Goal: Task Accomplishment & Management: Complete application form

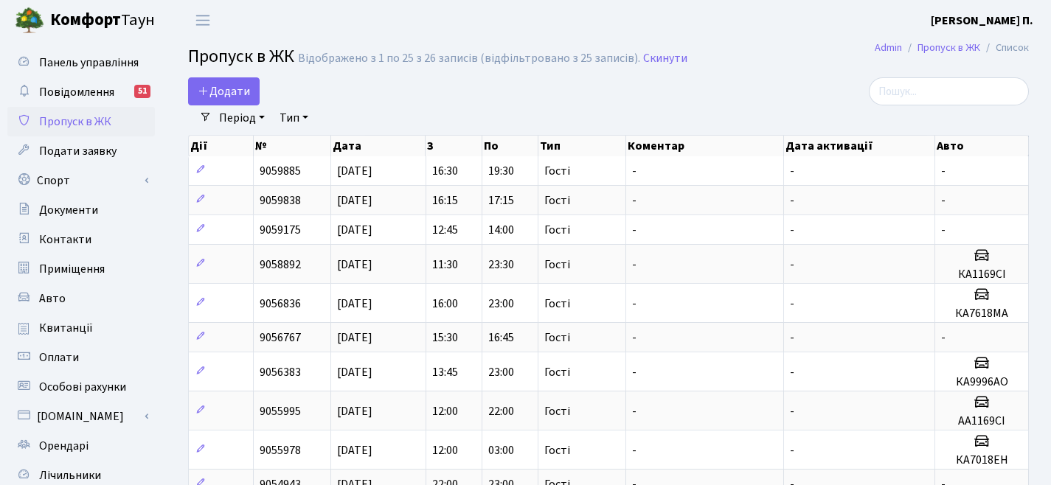
select select "25"
click at [218, 94] on span "Додати" at bounding box center [224, 91] width 52 height 16
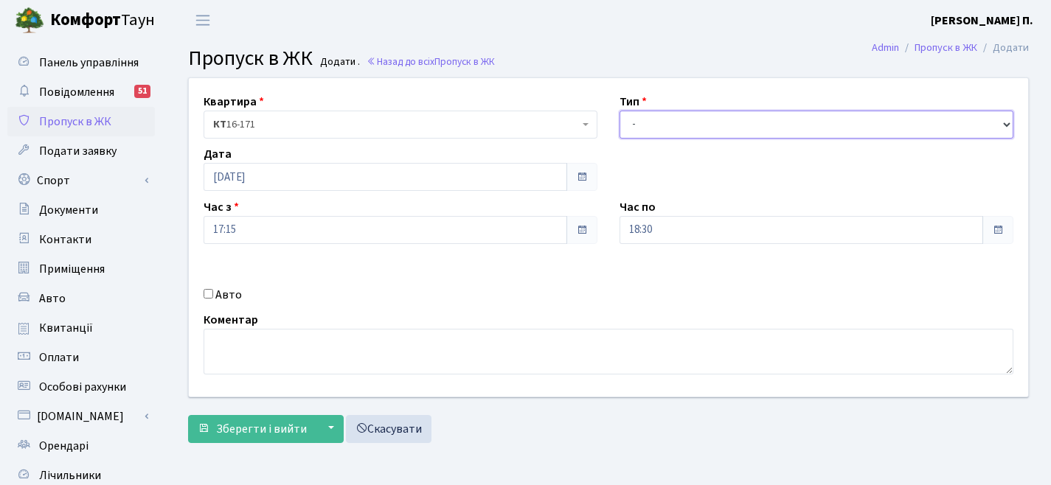
click at [682, 118] on select "- Доставка Таксі Гості Сервіс" at bounding box center [817, 125] width 394 height 28
click at [661, 125] on select "- Доставка Таксі Гості Сервіс" at bounding box center [817, 125] width 394 height 28
select select "2"
click at [206, 297] on input "Авто" at bounding box center [209, 294] width 10 height 10
checkbox input "true"
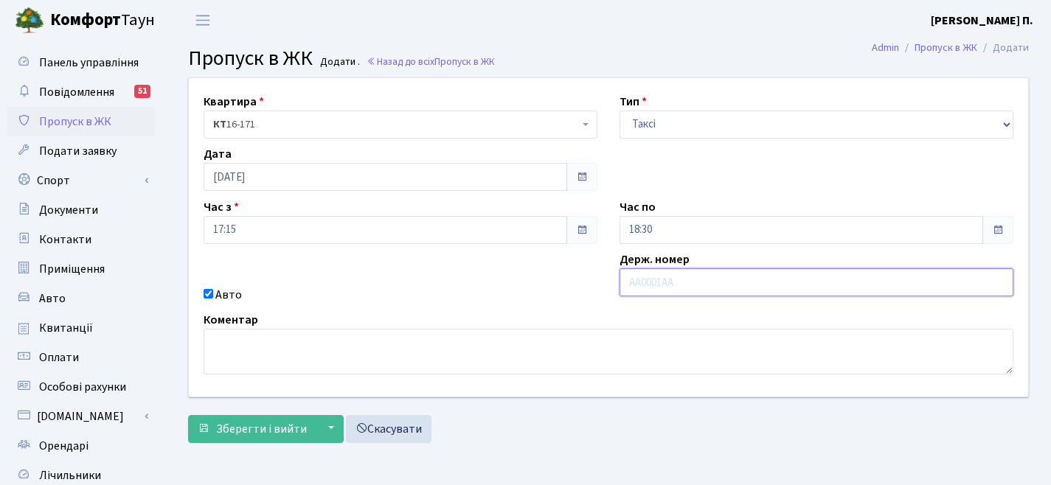
click at [644, 283] on input "text" at bounding box center [817, 283] width 394 height 28
paste input "АА2462YA"
type input "АА2462YA"
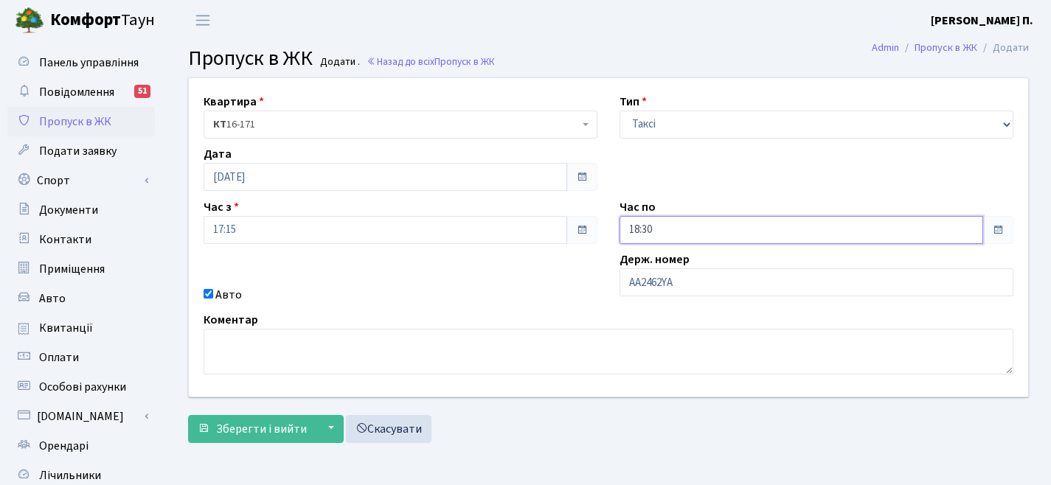
click at [677, 227] on input "18:30" at bounding box center [802, 230] width 364 height 28
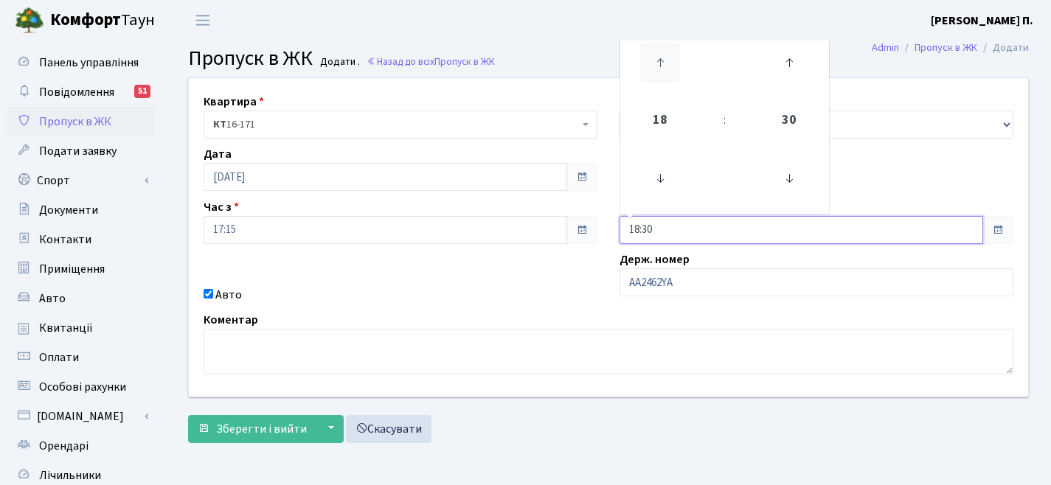
click at [672, 65] on icon at bounding box center [660, 63] width 40 height 40
type input "19:30"
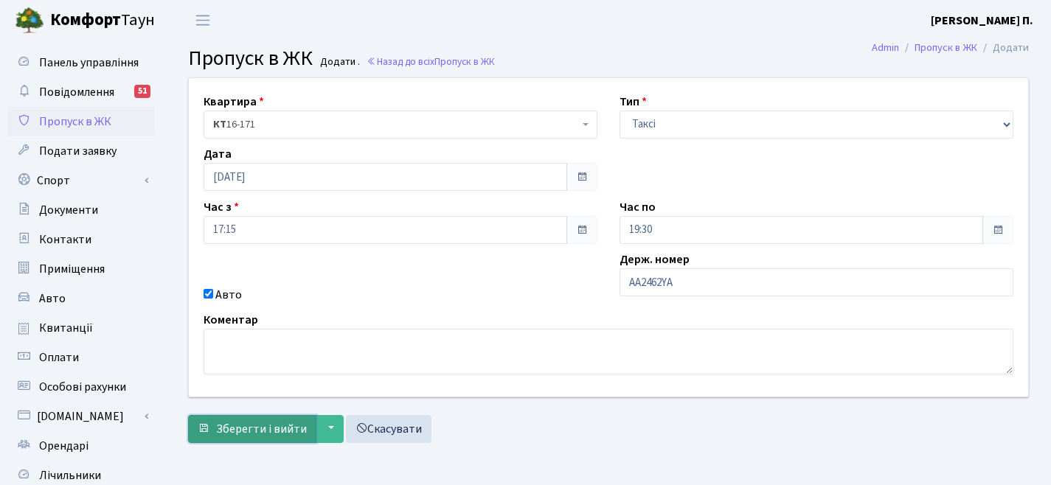
click at [262, 437] on span "Зберегти і вийти" at bounding box center [261, 429] width 91 height 16
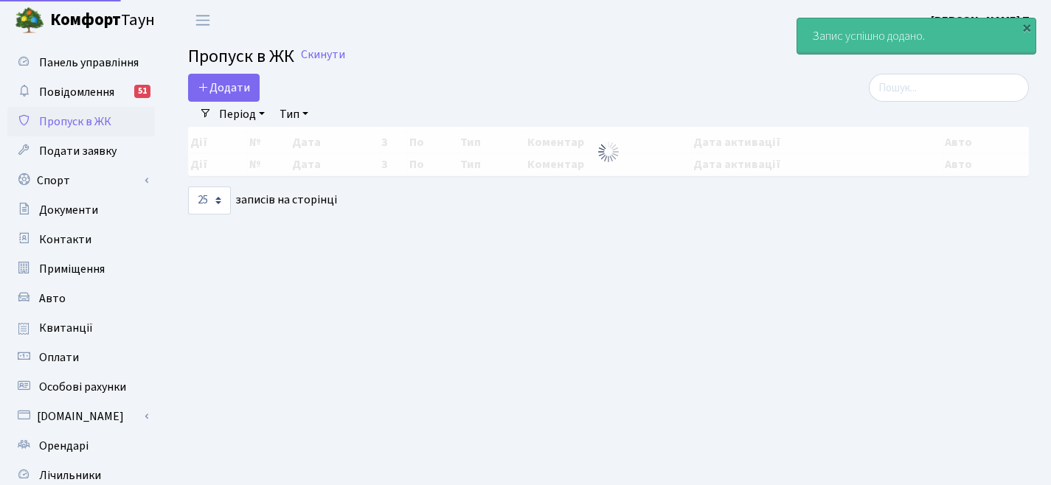
select select "25"
